Goal: Find specific page/section: Find specific page/section

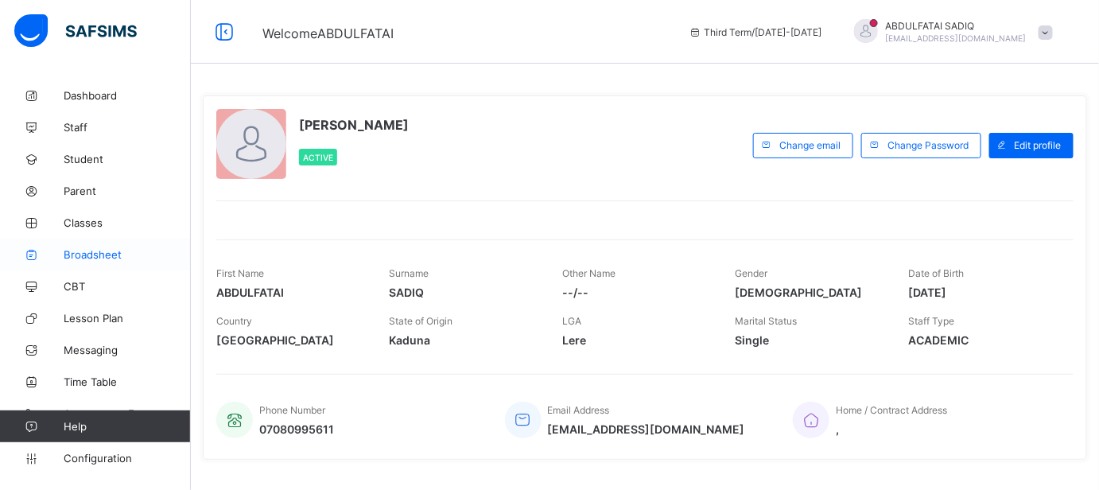
click at [108, 253] on span "Broadsheet" at bounding box center [127, 254] width 127 height 13
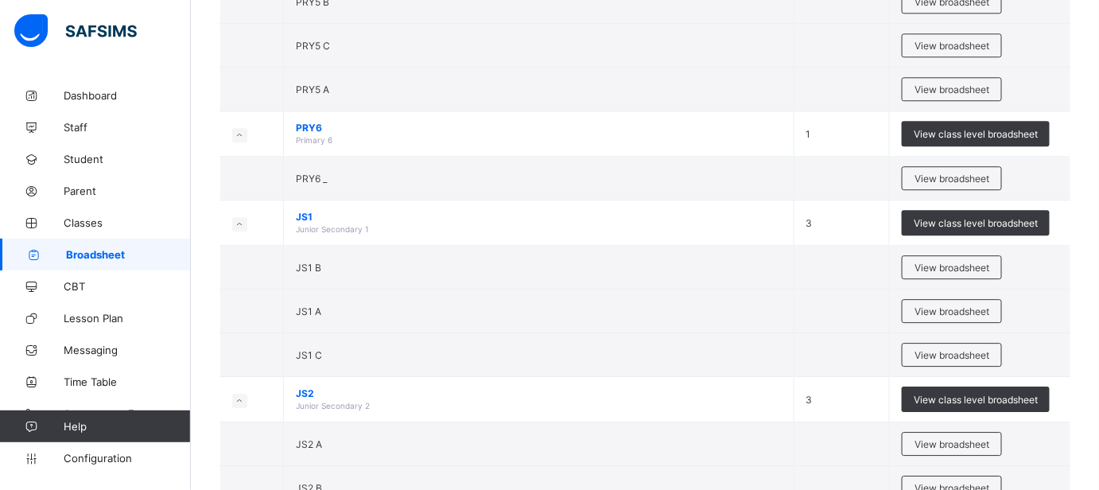
scroll to position [1404, 0]
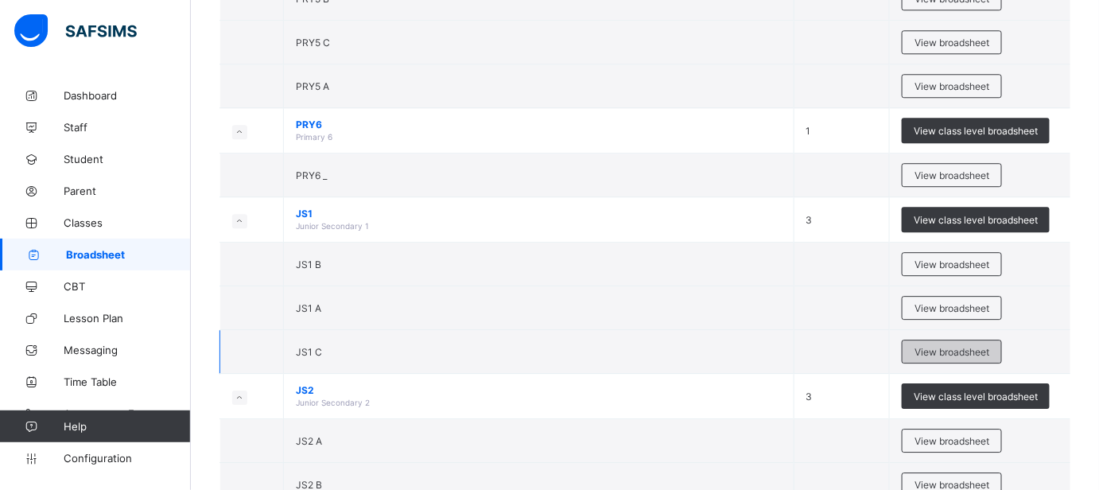
click at [950, 346] on span "View broadsheet" at bounding box center [952, 352] width 75 height 12
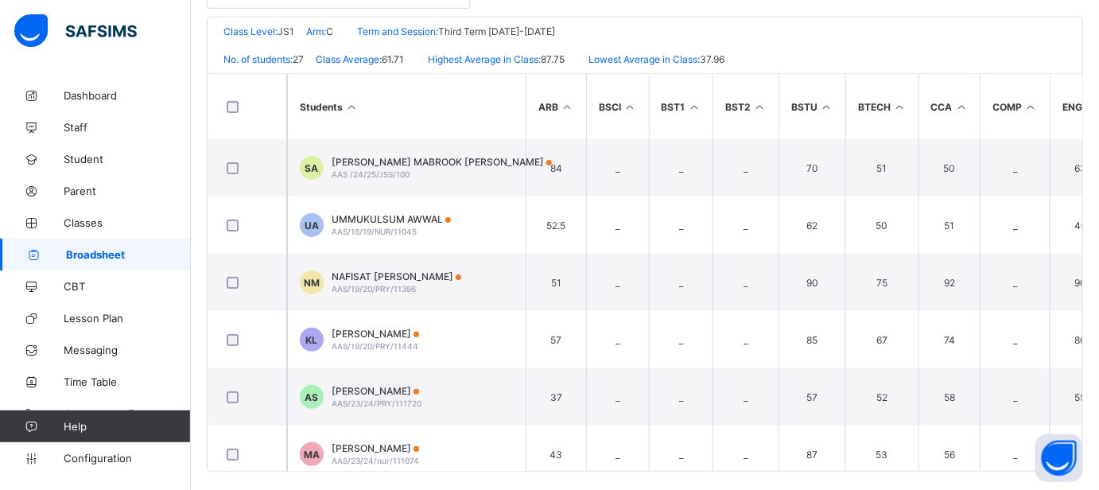
scroll to position [365, 0]
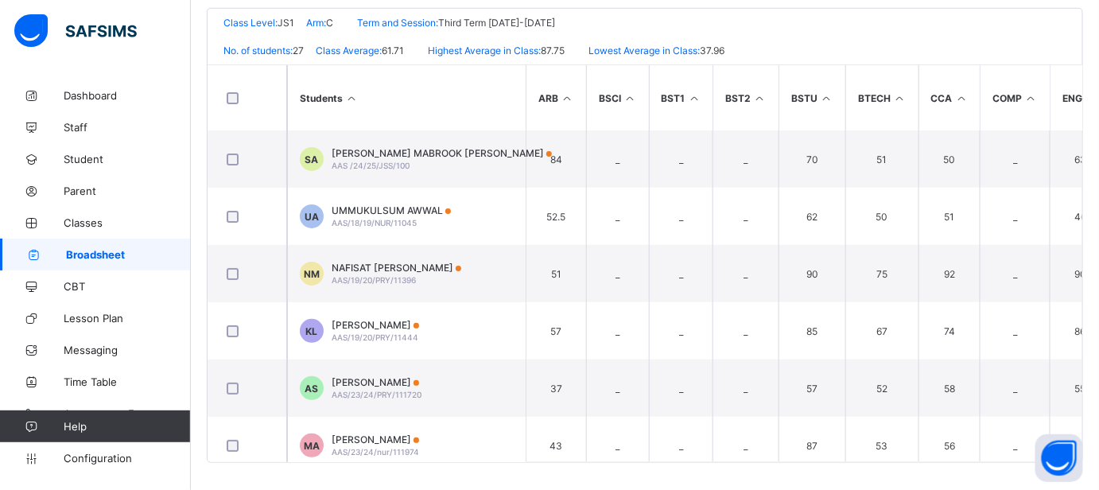
drag, startPoint x: 1094, startPoint y: 127, endPoint x: 1094, endPoint y: 161, distance: 34.2
click at [1083, 161] on div "AISHA AUDI SCHOOL Date: [DATE] 11:48:05 am Class Level: JS1 Arm: C Term and Ses…" at bounding box center [645, 235] width 876 height 455
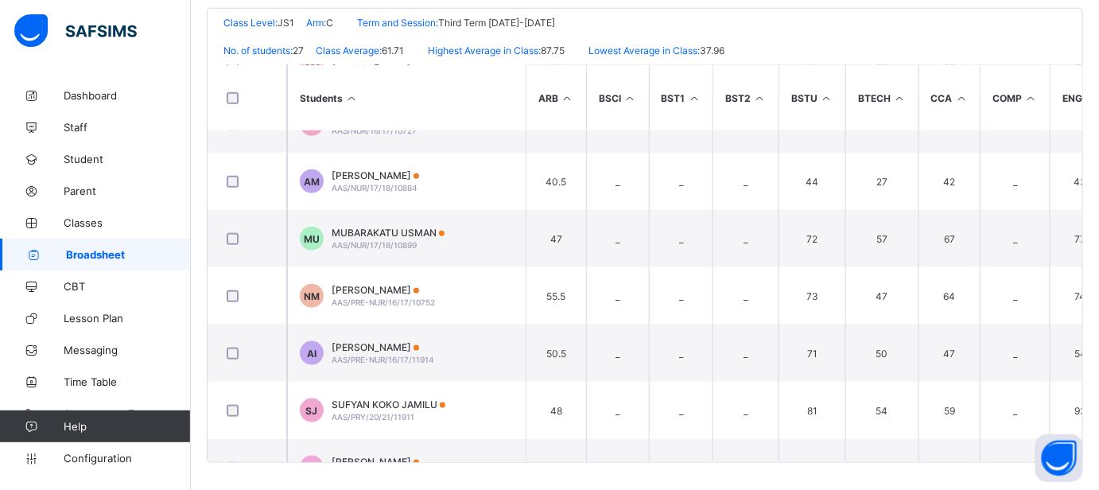
scroll to position [524, 0]
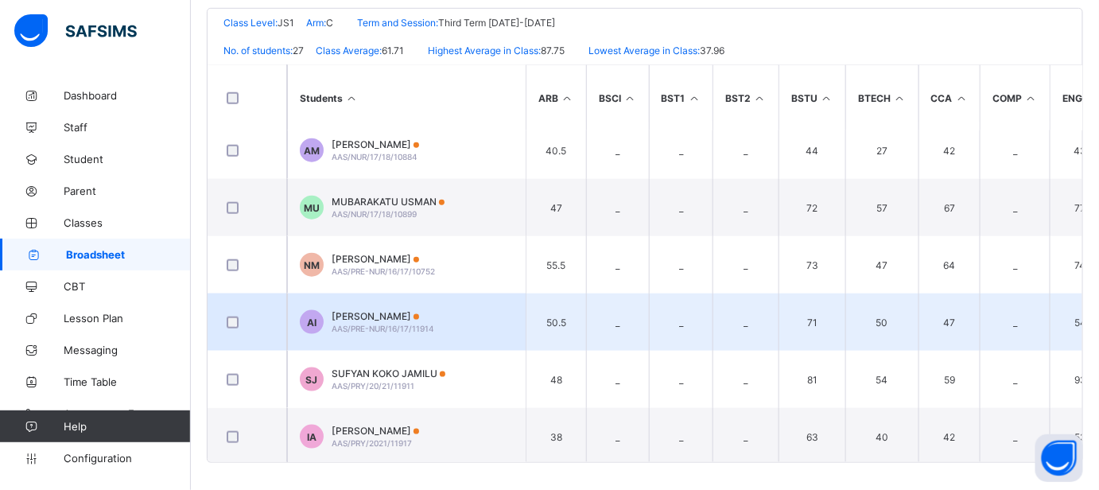
click at [425, 316] on span "[PERSON_NAME]" at bounding box center [383, 316] width 103 height 12
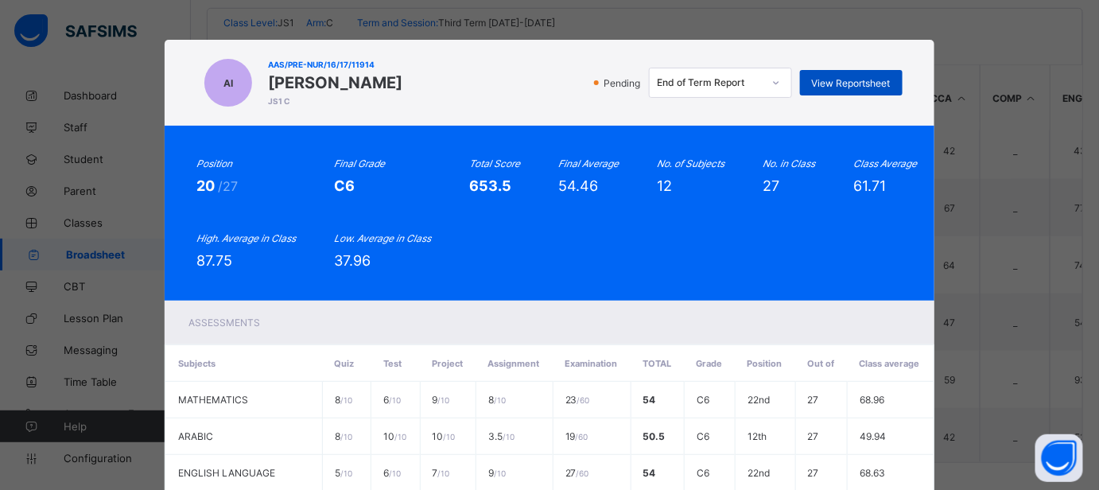
click at [836, 80] on span "View Reportsheet" at bounding box center [851, 83] width 79 height 12
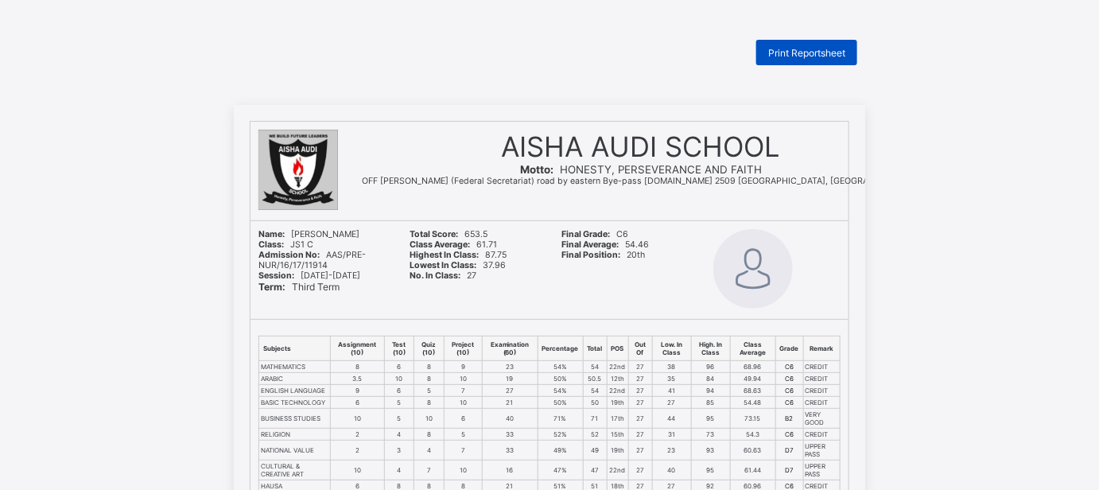
click at [792, 49] on span "Print Reportsheet" at bounding box center [806, 53] width 77 height 12
